Goal: Transaction & Acquisition: Book appointment/travel/reservation

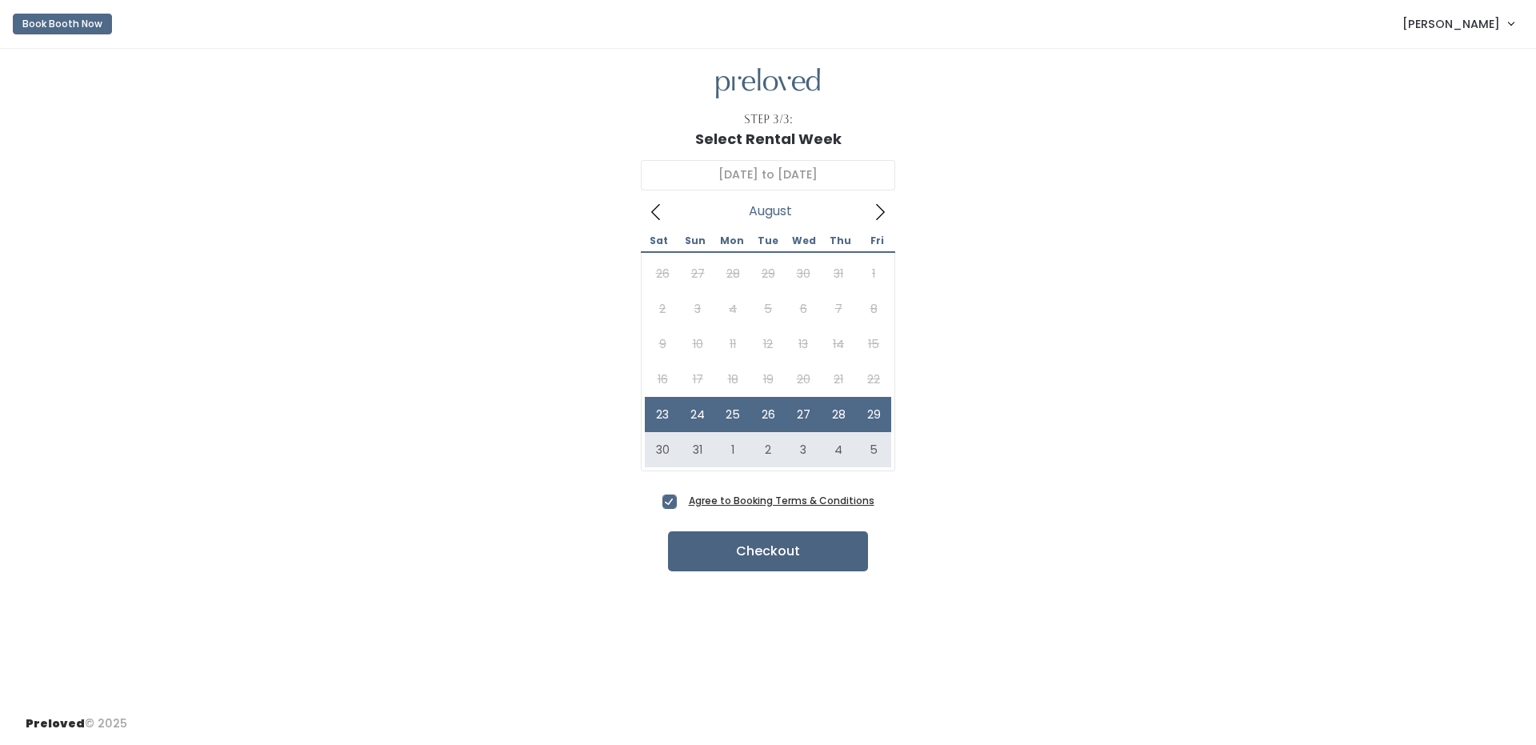
click at [728, 552] on button "Checkout" at bounding box center [768, 551] width 200 height 40
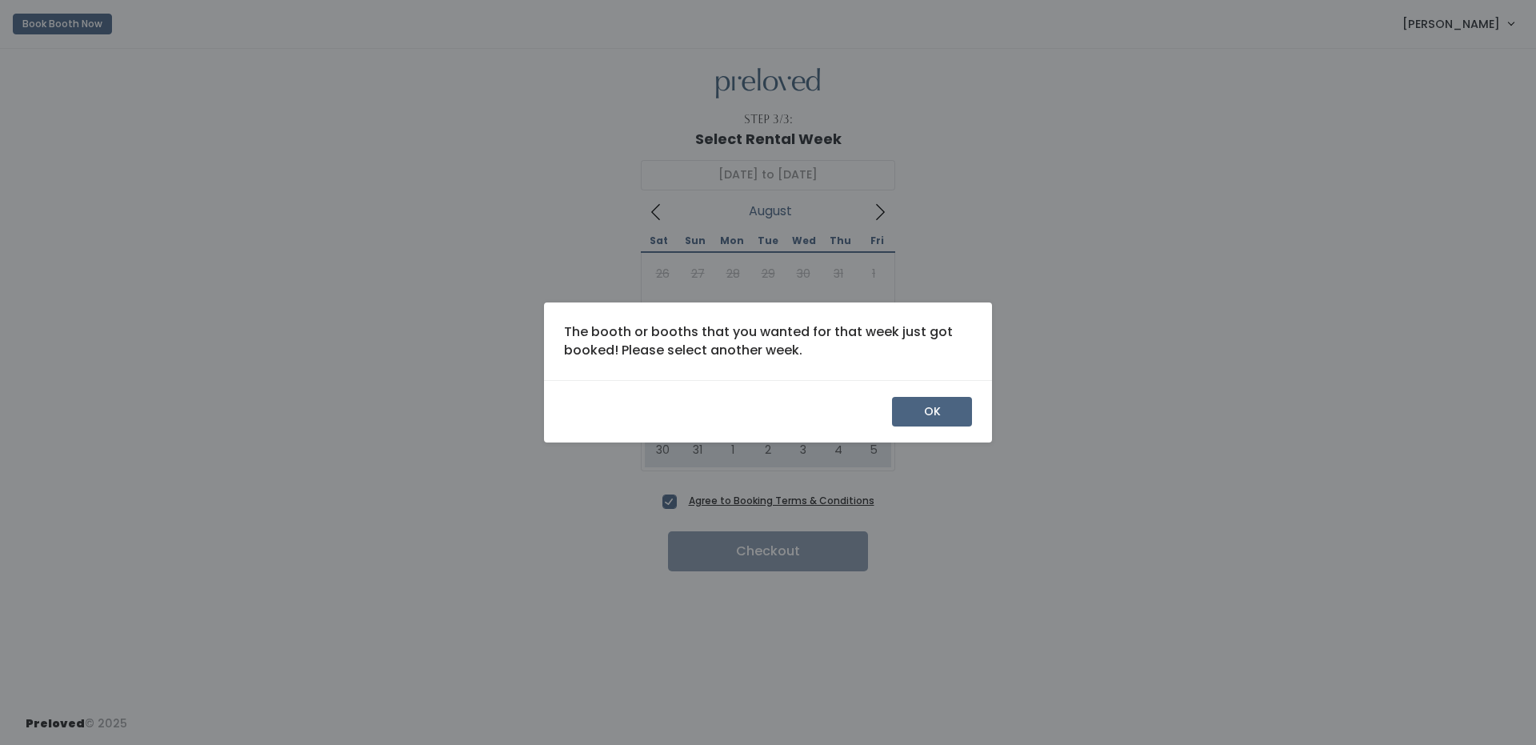
click at [937, 406] on button "OK" at bounding box center [932, 412] width 80 height 30
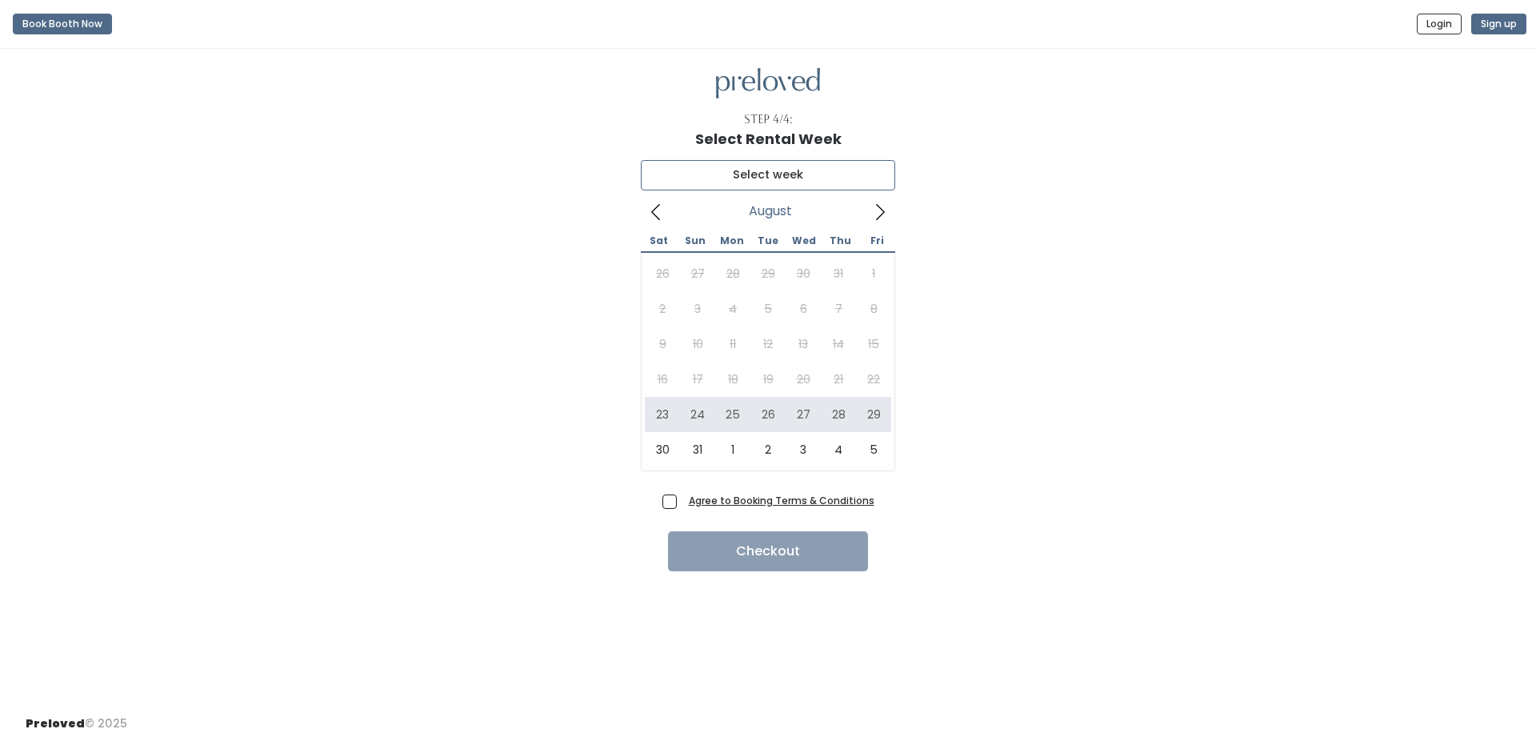
type input "August 23 to August 29"
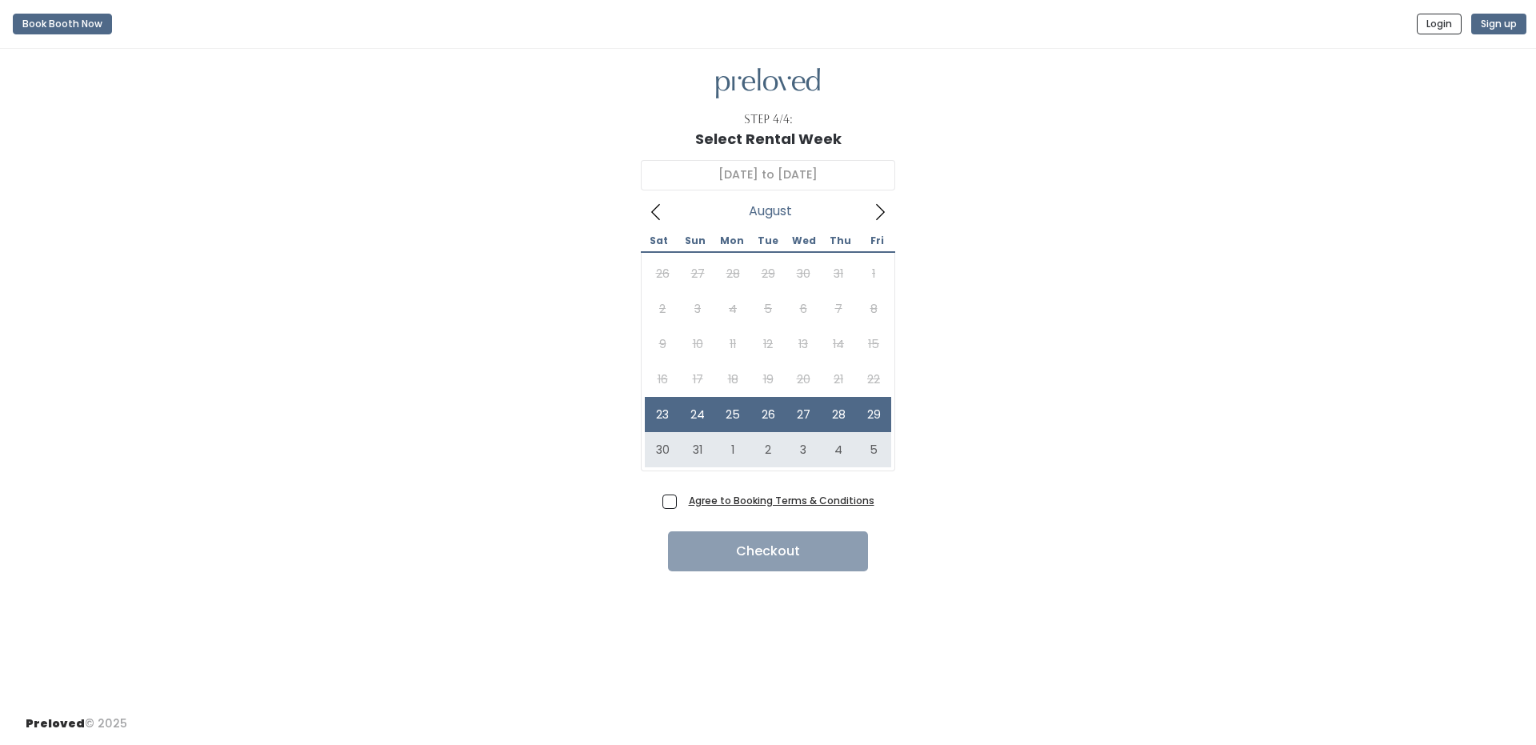
click at [682, 501] on span "Agree to Booking Terms & Conditions" at bounding box center [778, 500] width 192 height 16
click at [682, 501] on input "Agree to Booking Terms & Conditions" at bounding box center [687, 497] width 10 height 10
checkbox input "true"
click at [689, 545] on button "Checkout" at bounding box center [768, 551] width 200 height 40
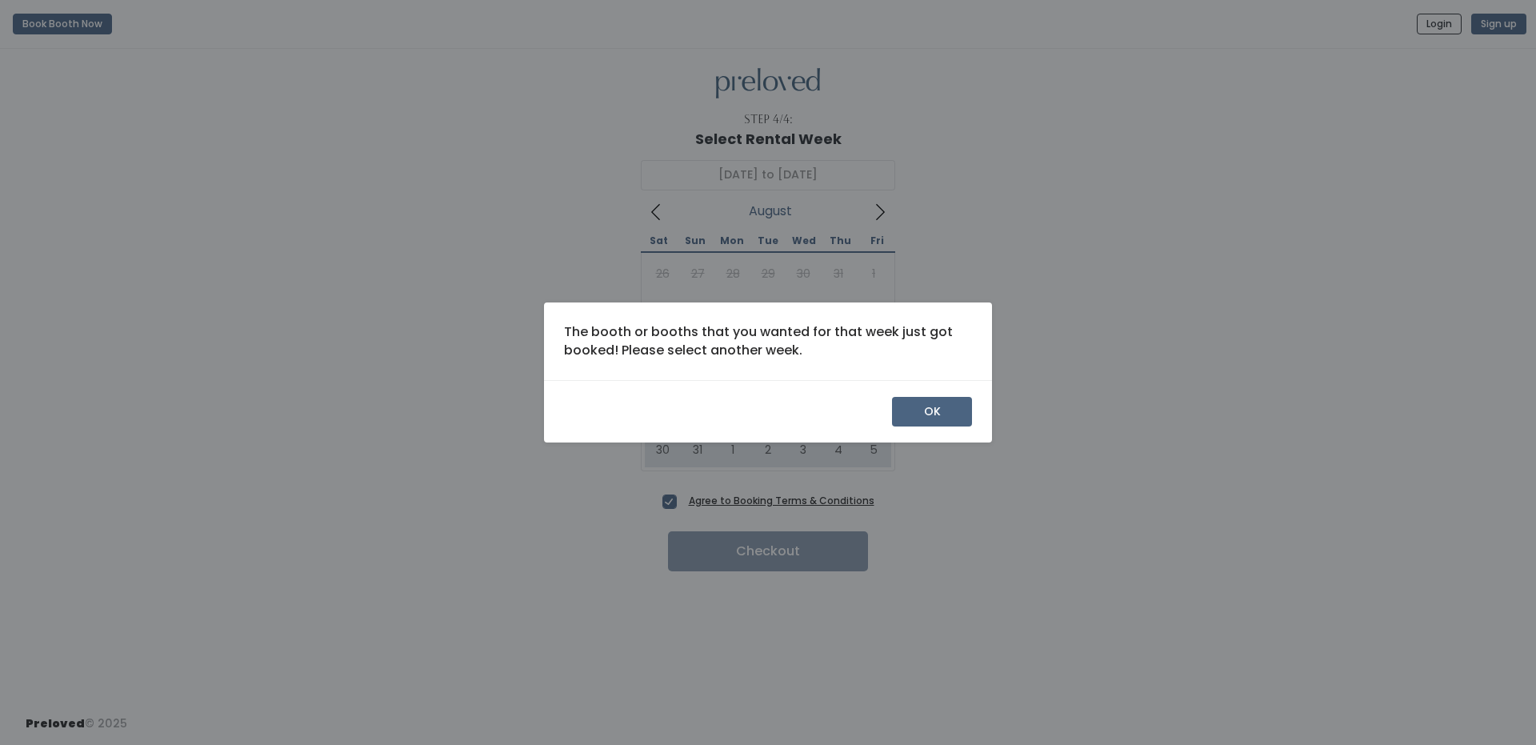
click at [961, 418] on button "OK" at bounding box center [932, 412] width 80 height 30
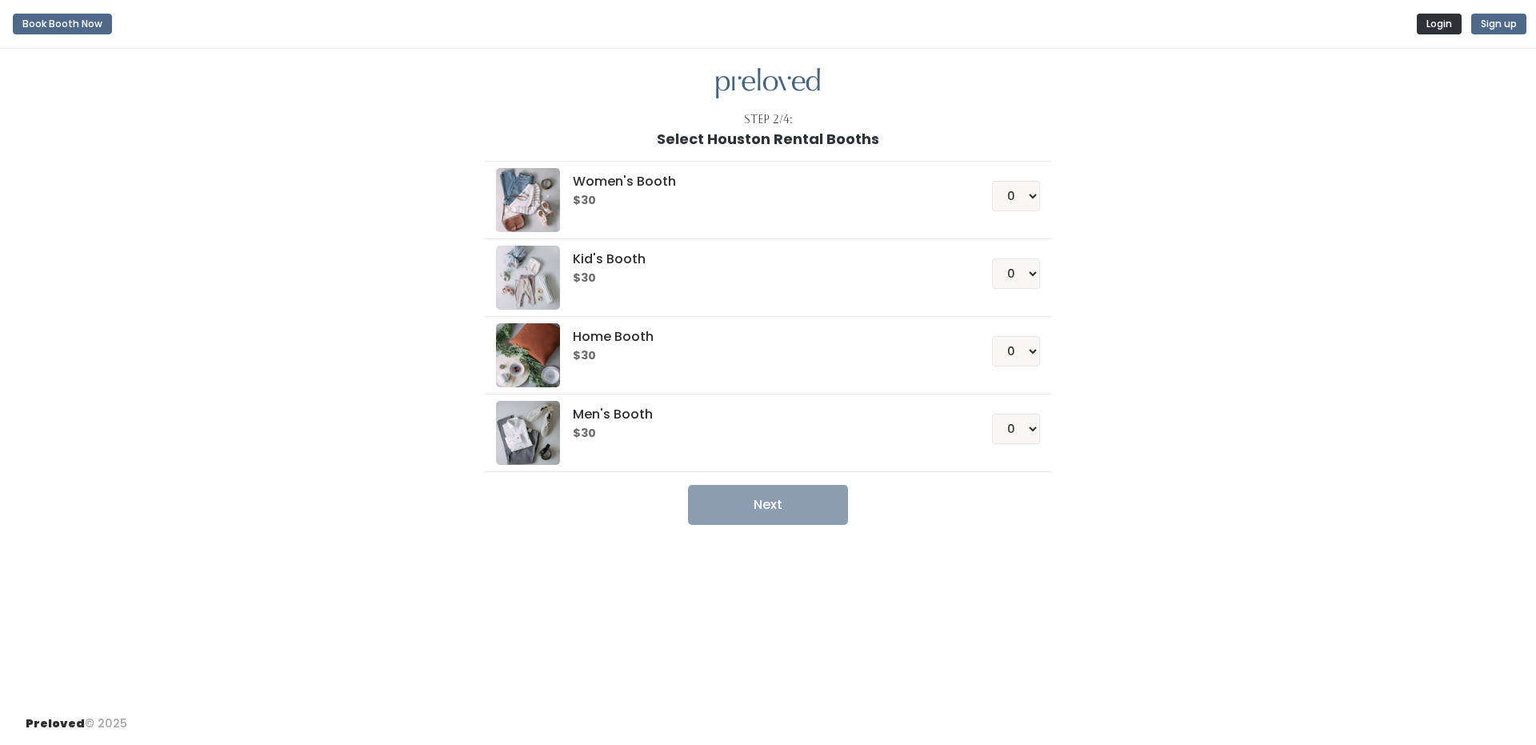
click at [1432, 33] on button "Login" at bounding box center [1439, 24] width 45 height 21
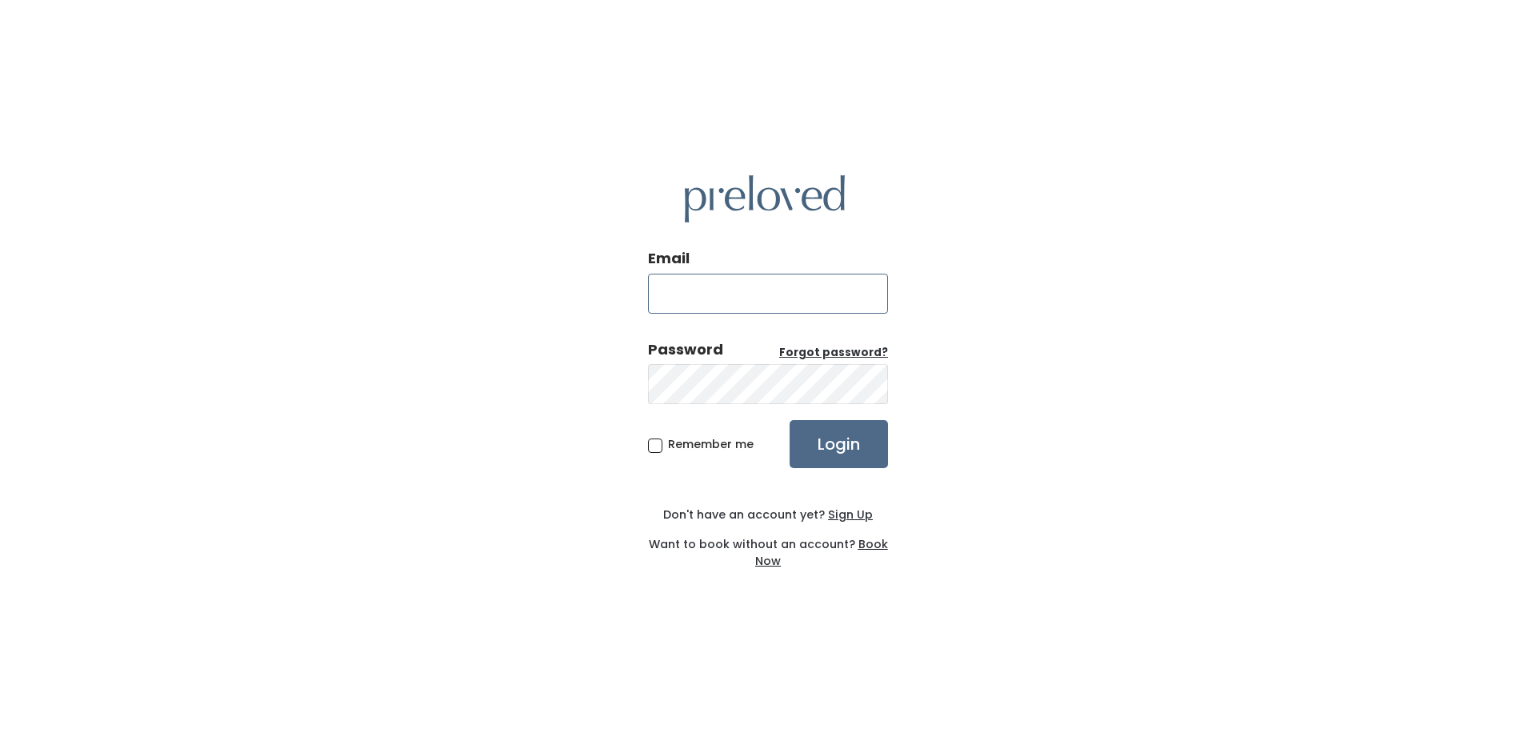
type input "[EMAIL_ADDRESS][DOMAIN_NAME]"
click at [809, 462] on input "Login" at bounding box center [838, 444] width 98 height 48
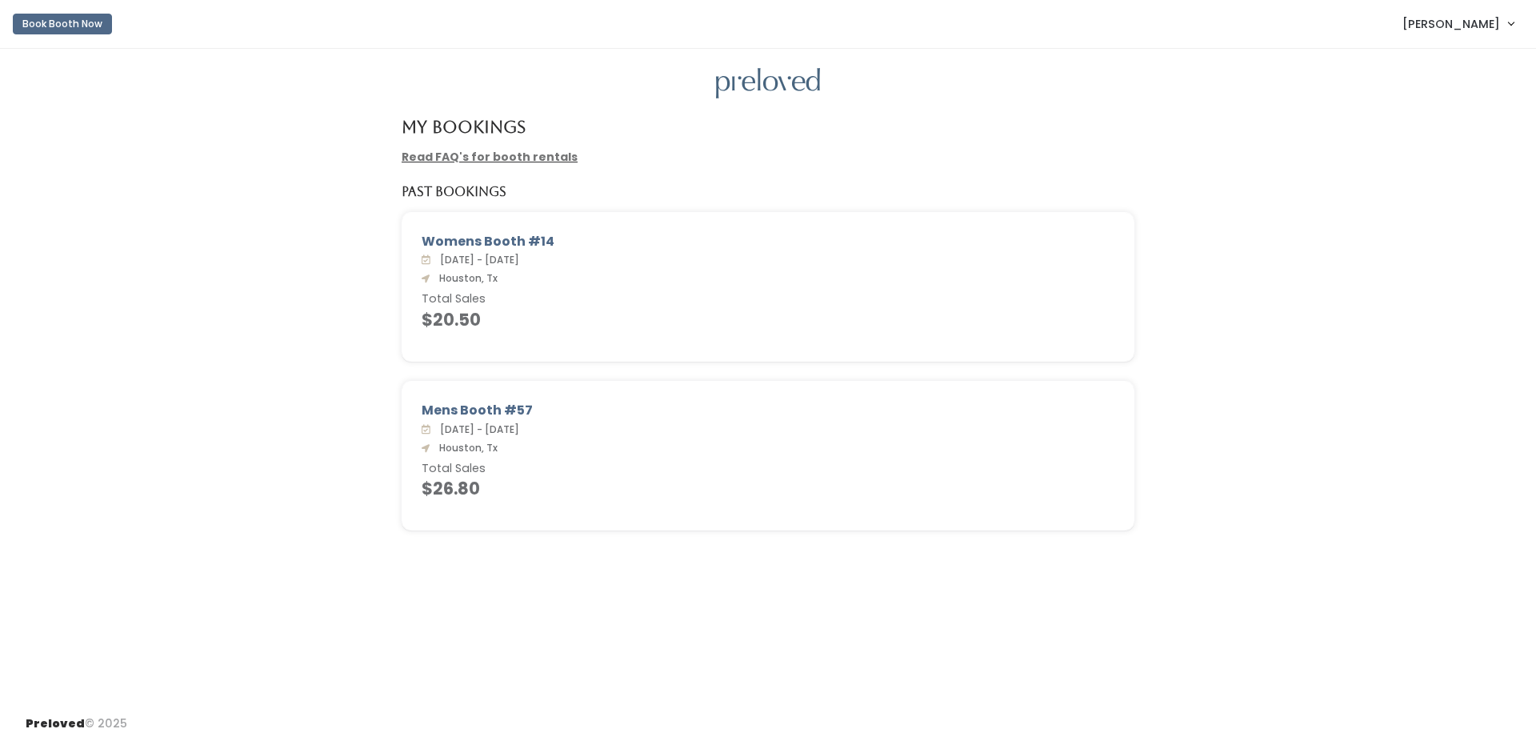
click at [50, 22] on button "Book Booth Now" at bounding box center [62, 24] width 99 height 21
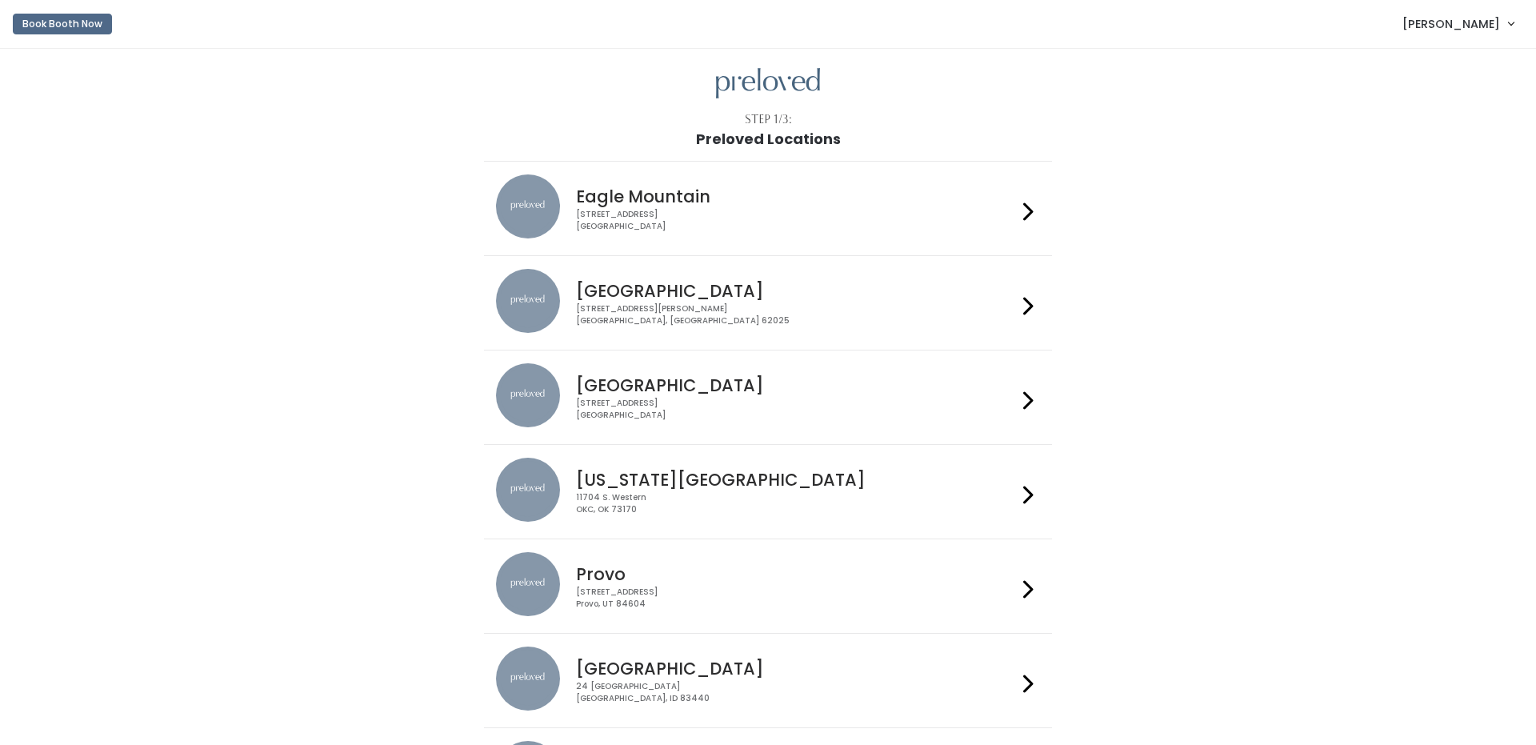
click at [625, 410] on div "3903 N Braeswood Blvd Houston, TX 77025" at bounding box center [796, 409] width 440 height 23
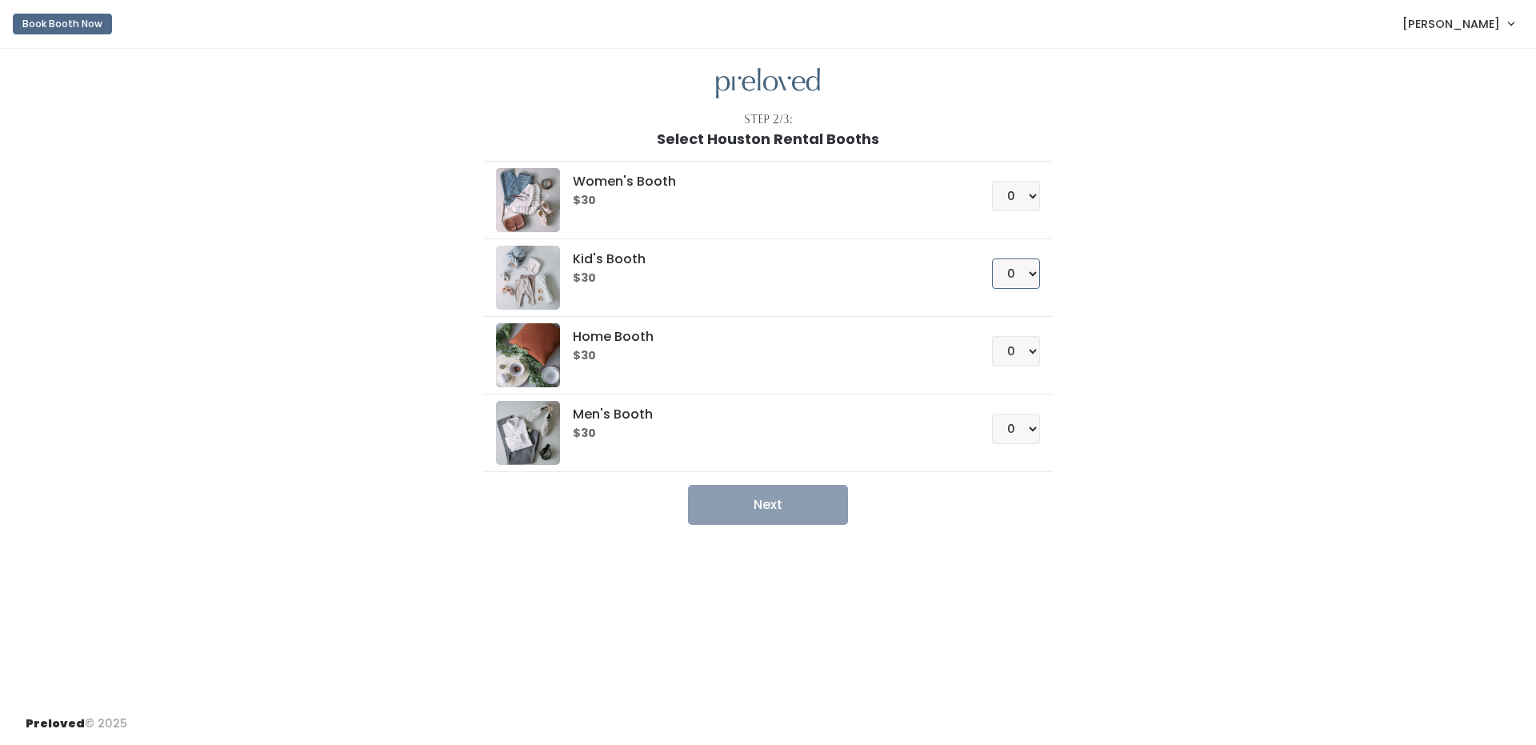
select select "1"
click at [809, 510] on button "Next" at bounding box center [768, 505] width 160 height 40
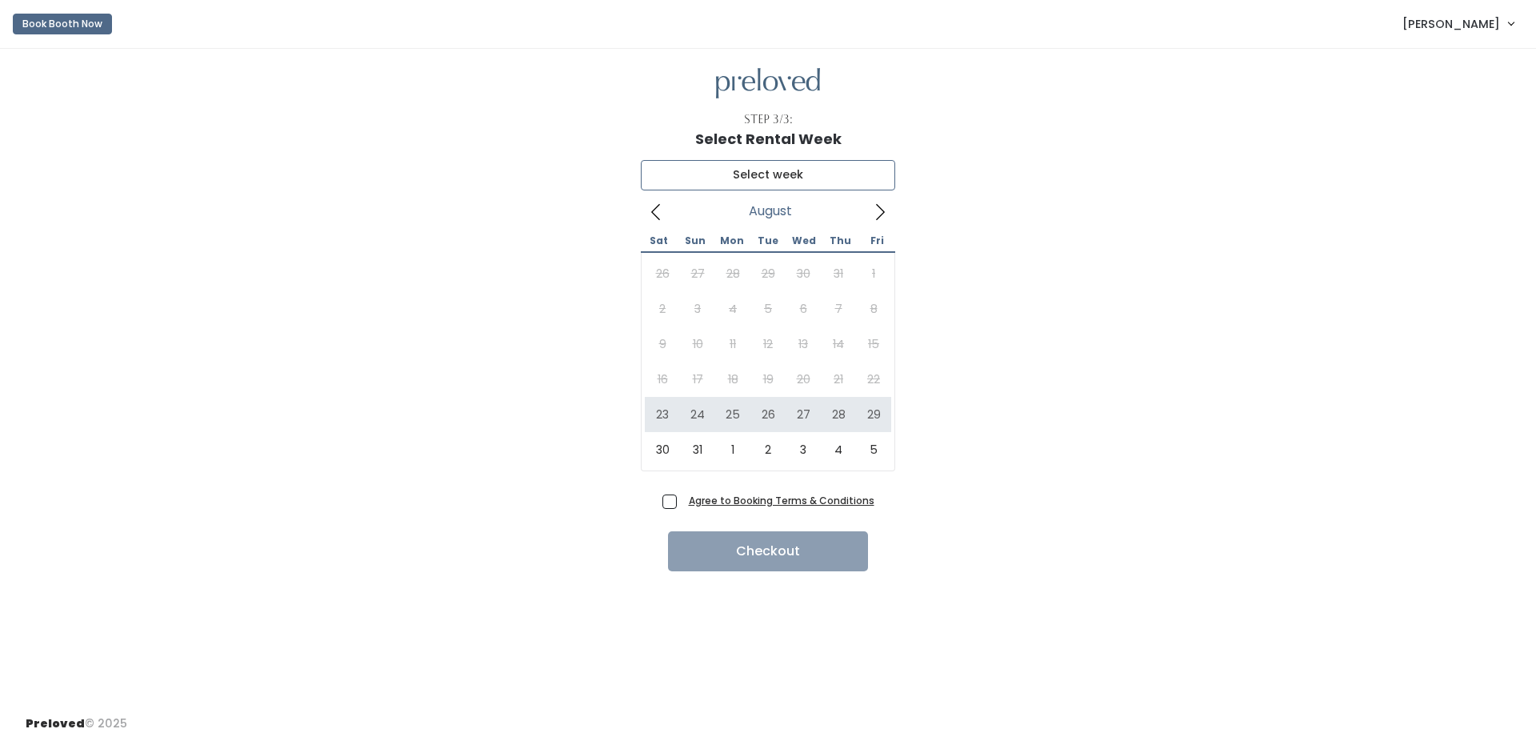
type input "[DATE] to [DATE]"
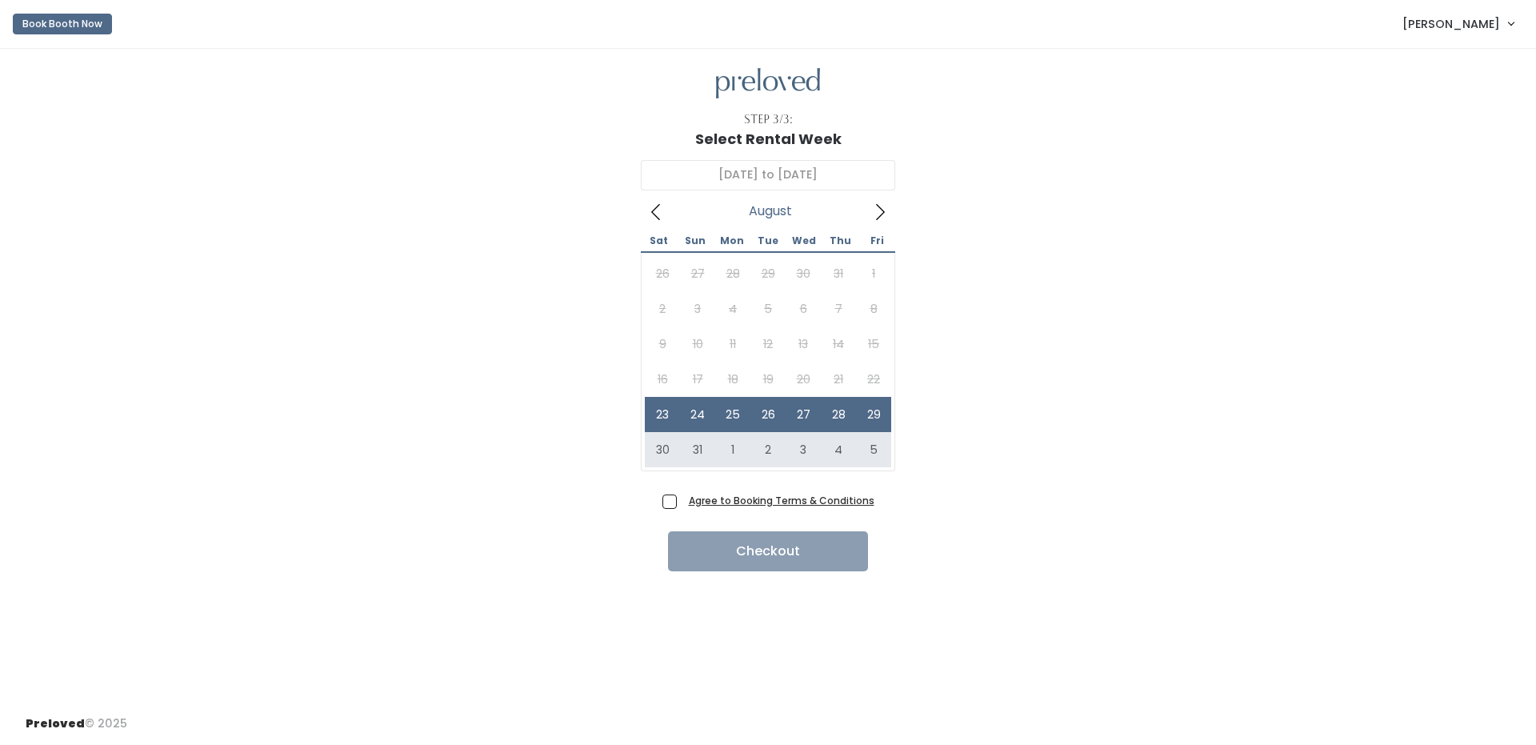
click at [682, 502] on span "Agree to Booking Terms & Conditions" at bounding box center [778, 500] width 192 height 16
click at [682, 502] on input "Agree to Booking Terms & Conditions" at bounding box center [687, 497] width 10 height 10
checkbox input "true"
click at [697, 542] on button "Checkout" at bounding box center [768, 551] width 200 height 40
